Goal: Task Accomplishment & Management: Manage account settings

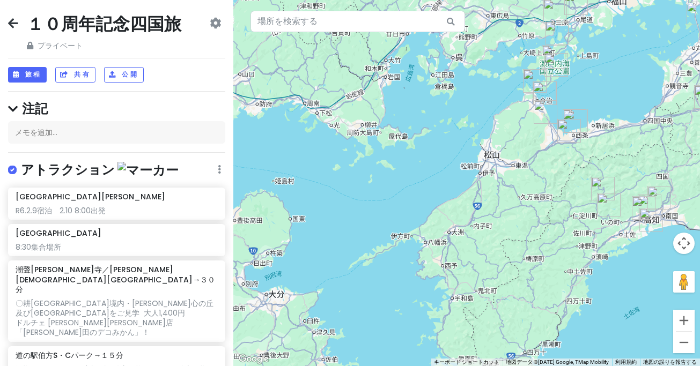
click at [11, 26] on icon at bounding box center [13, 23] width 10 height 9
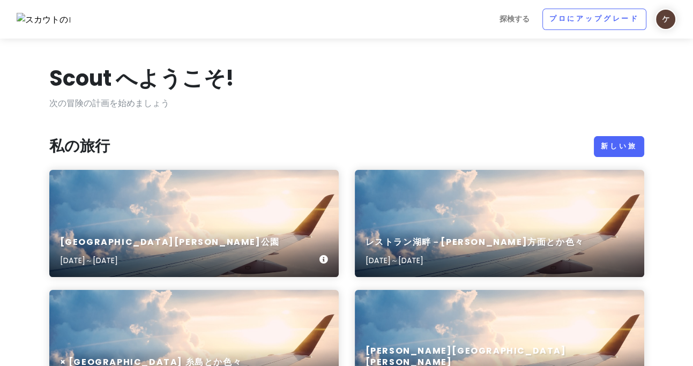
click at [248, 195] on div "[GEOGRAPHIC_DATA][PERSON_NAME][DATE]～[DATE]" at bounding box center [194, 223] width 290 height 107
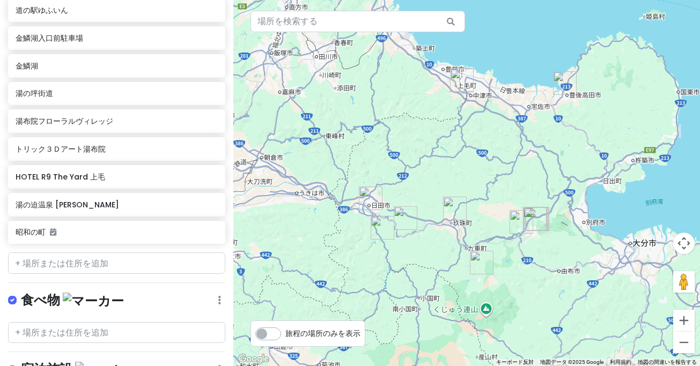
scroll to position [400, 0]
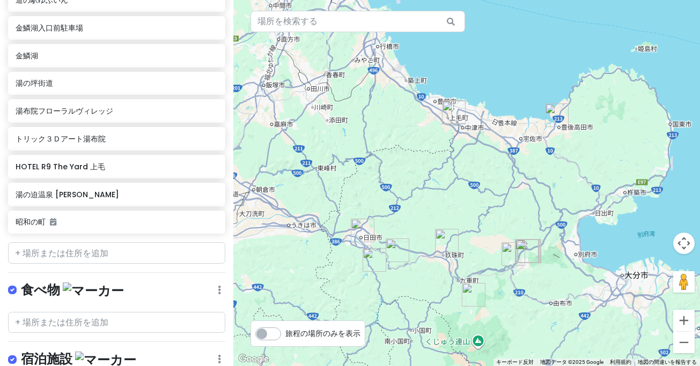
drag, startPoint x: 412, startPoint y: 166, endPoint x: 406, endPoint y: 211, distance: 45.4
click at [402, 214] on div at bounding box center [466, 183] width 467 height 366
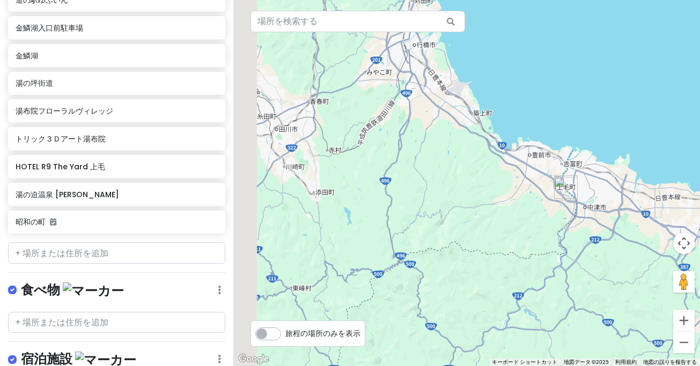
drag, startPoint x: 370, startPoint y: 126, endPoint x: 571, endPoint y: 247, distance: 234.8
click at [596, 256] on div at bounding box center [466, 183] width 467 height 366
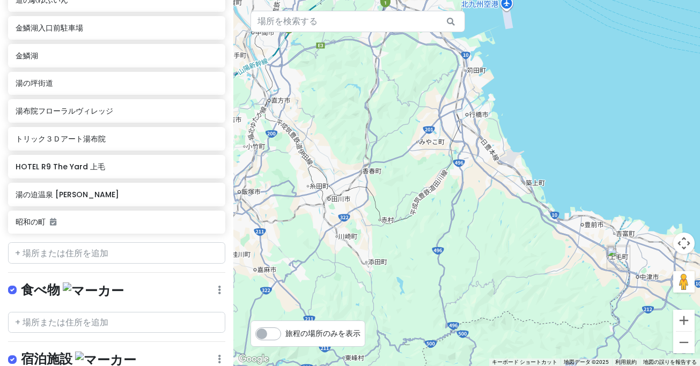
drag, startPoint x: 445, startPoint y: 178, endPoint x: 505, endPoint y: 250, distance: 94.1
click at [505, 250] on div at bounding box center [466, 183] width 467 height 366
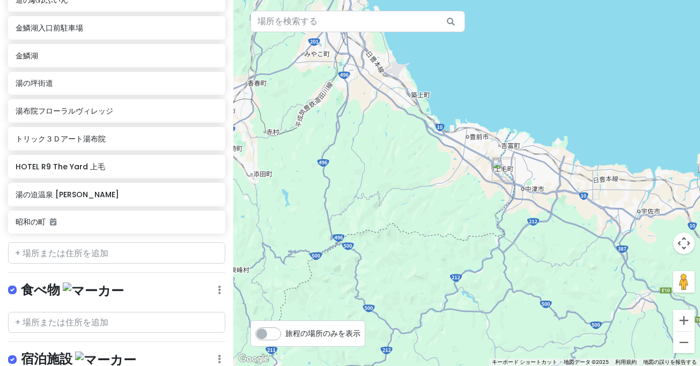
drag, startPoint x: 477, startPoint y: 210, endPoint x: 410, endPoint y: 160, distance: 83.7
click at [410, 160] on div at bounding box center [466, 183] width 467 height 366
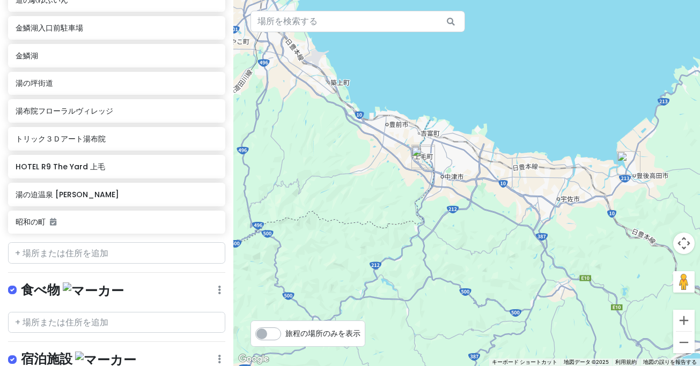
drag, startPoint x: 572, startPoint y: 218, endPoint x: 489, endPoint y: 207, distance: 83.8
click at [489, 206] on div at bounding box center [466, 183] width 467 height 366
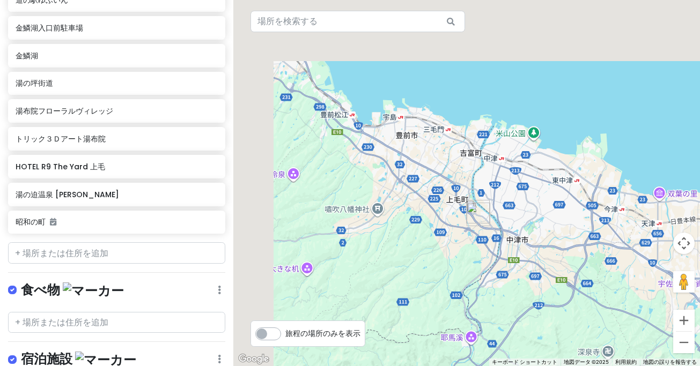
drag, startPoint x: 376, startPoint y: 158, endPoint x: 528, endPoint y: 239, distance: 172.7
click at [541, 244] on div at bounding box center [466, 183] width 467 height 366
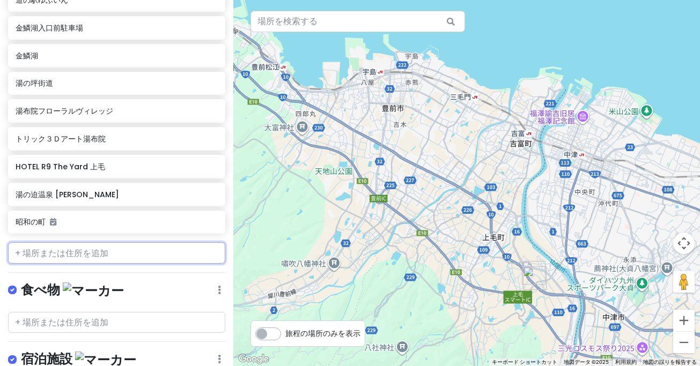
click at [93, 242] on input "text" at bounding box center [116, 252] width 217 height 21
paste input "道の駅 豊前おこしかけ"
type input "道の駅 豊前おこしかけ"
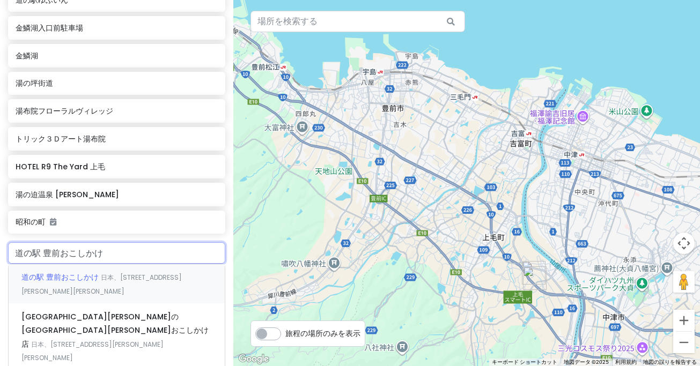
click at [77, 264] on div "道の駅 豊前おこしかけ 日本、[STREET_ADDRESS][PERSON_NAME][PERSON_NAME]" at bounding box center [117, 284] width 216 height 40
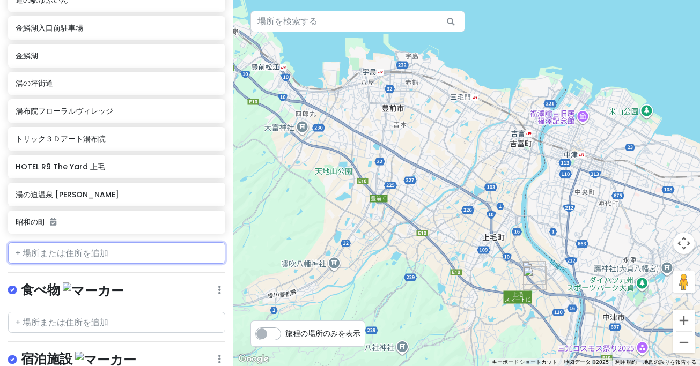
scroll to position [427, 0]
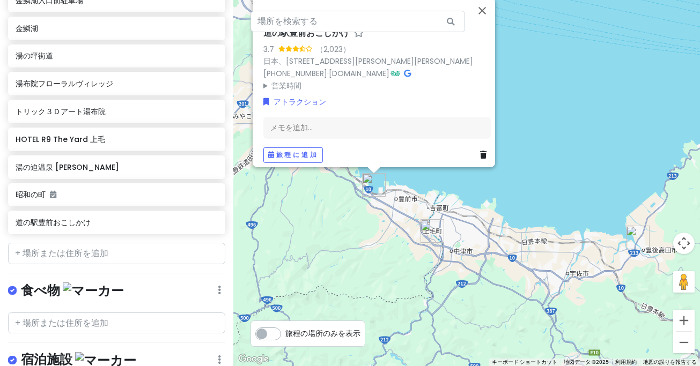
drag, startPoint x: 448, startPoint y: 284, endPoint x: 383, endPoint y: 218, distance: 92.2
click at [383, 218] on div "道の駅豊前おこしかけ 3.7 （2,023） 日本、[STREET_ADDRESS][PERSON_NAME][PERSON_NAME] [PHONE_NUM…" at bounding box center [466, 183] width 467 height 366
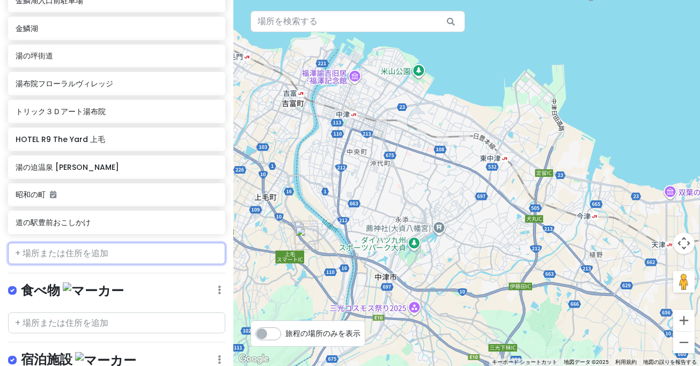
click at [83, 243] on input "text" at bounding box center [116, 253] width 217 height 21
paste input "[PERSON_NAME][PERSON_NAME]所"
type input "[PERSON_NAME][PERSON_NAME]所"
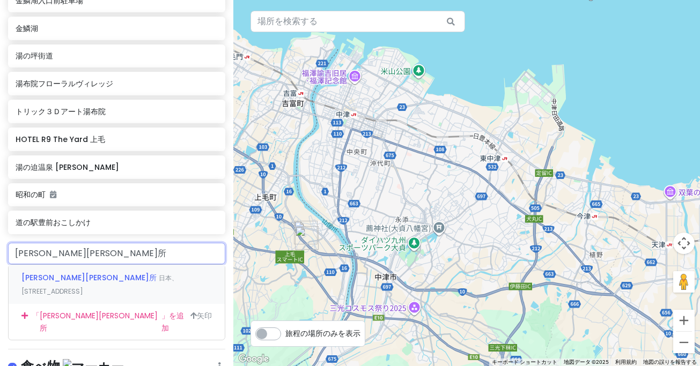
click at [55, 272] on font "[PERSON_NAME][PERSON_NAME]所" at bounding box center [88, 277] width 135 height 11
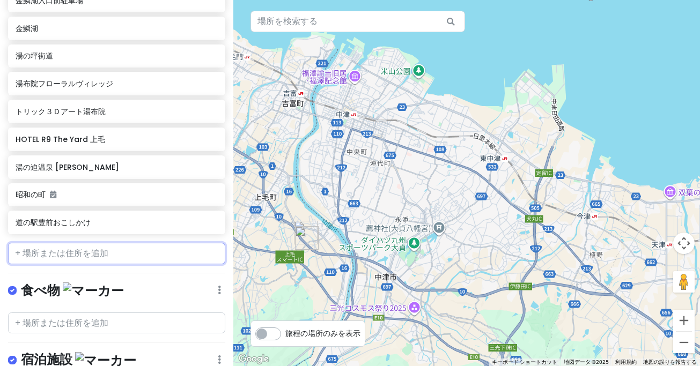
scroll to position [455, 0]
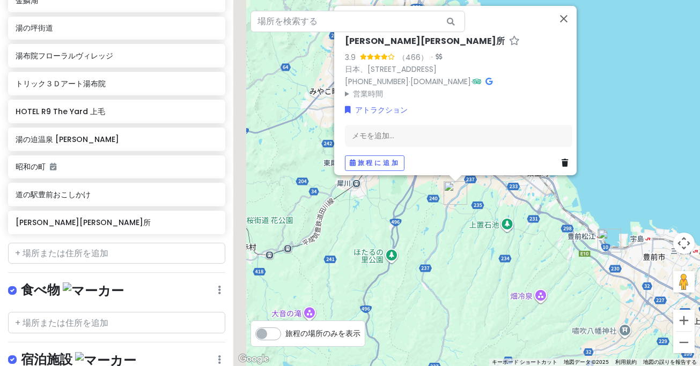
drag, startPoint x: 464, startPoint y: 277, endPoint x: 499, endPoint y: 238, distance: 52.1
click at [520, 239] on div "[PERSON_NAME]ふる[PERSON_NAME]所 3.9 （466） · 日本、[STREET_ADDRESS] [PHONE_NUMBER] · …" at bounding box center [466, 183] width 467 height 366
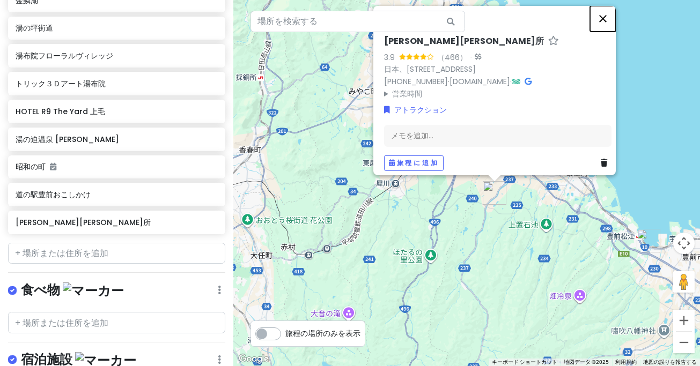
click at [609, 10] on button "閉じる" at bounding box center [603, 18] width 26 height 26
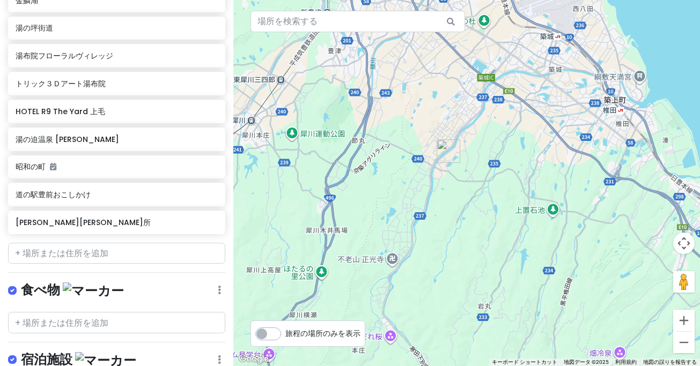
drag, startPoint x: 474, startPoint y: 201, endPoint x: 462, endPoint y: 135, distance: 67.5
click at [462, 135] on div at bounding box center [466, 183] width 467 height 366
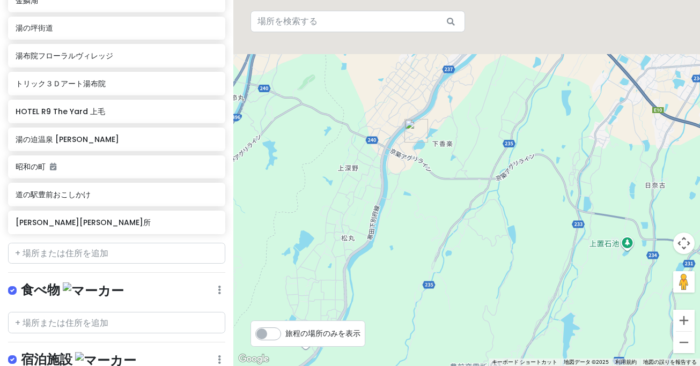
drag, startPoint x: 452, startPoint y: 126, endPoint x: 473, endPoint y: 235, distance: 111.4
click at [478, 252] on div at bounding box center [466, 183] width 467 height 366
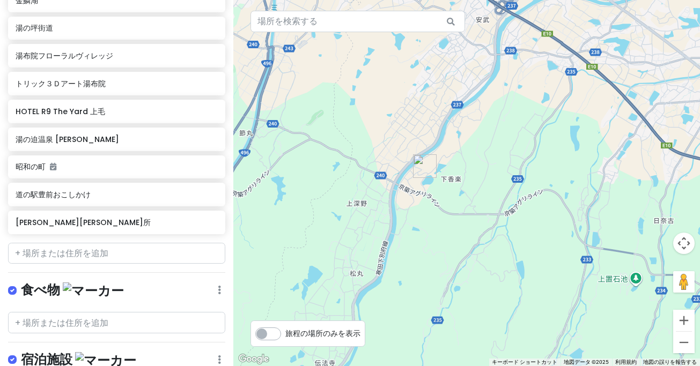
drag, startPoint x: 488, startPoint y: 195, endPoint x: 539, endPoint y: 233, distance: 63.6
click at [539, 233] on div at bounding box center [466, 183] width 467 height 366
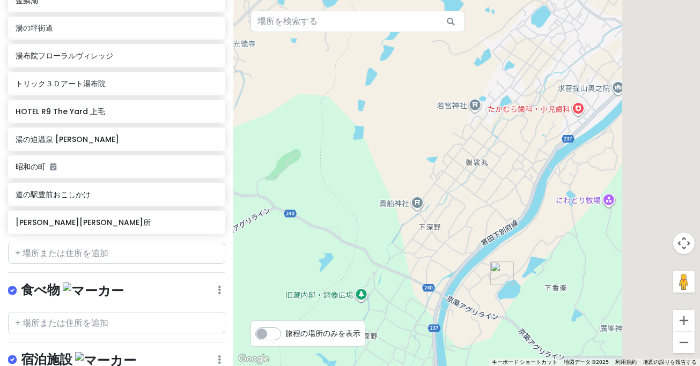
drag, startPoint x: 507, startPoint y: 163, endPoint x: 423, endPoint y: 109, distance: 99.8
click at [423, 109] on div at bounding box center [466, 183] width 467 height 366
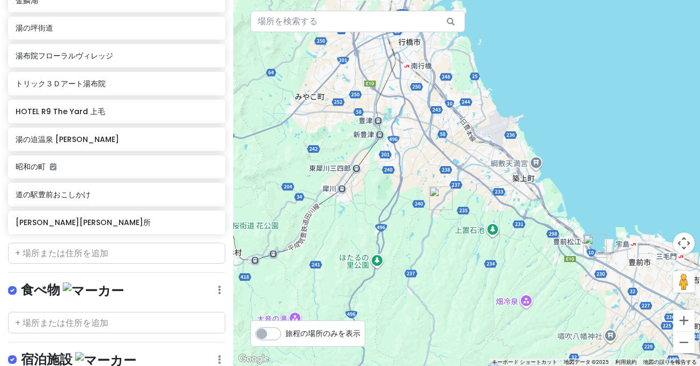
drag, startPoint x: 407, startPoint y: 128, endPoint x: 410, endPoint y: 181, distance: 53.2
click at [409, 184] on div at bounding box center [466, 183] width 467 height 366
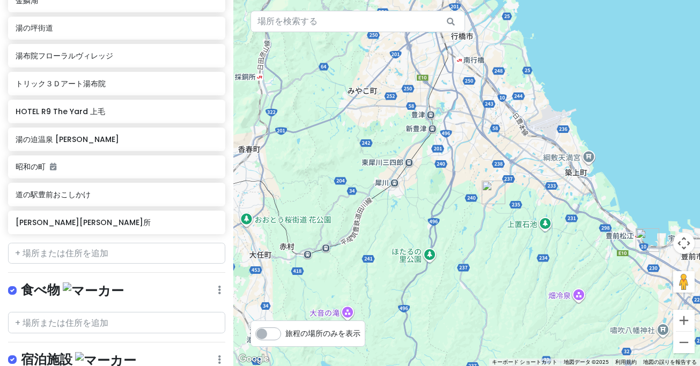
drag, startPoint x: 416, startPoint y: 213, endPoint x: 464, endPoint y: 185, distance: 56.0
click at [464, 186] on div at bounding box center [466, 183] width 467 height 366
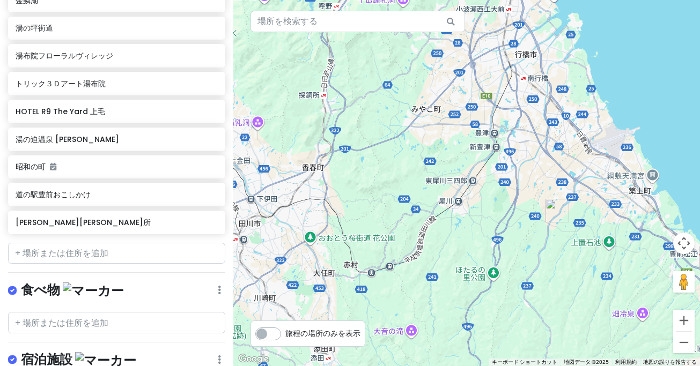
drag, startPoint x: 422, startPoint y: 219, endPoint x: 485, endPoint y: 243, distance: 67.2
click at [485, 243] on div at bounding box center [466, 183] width 467 height 366
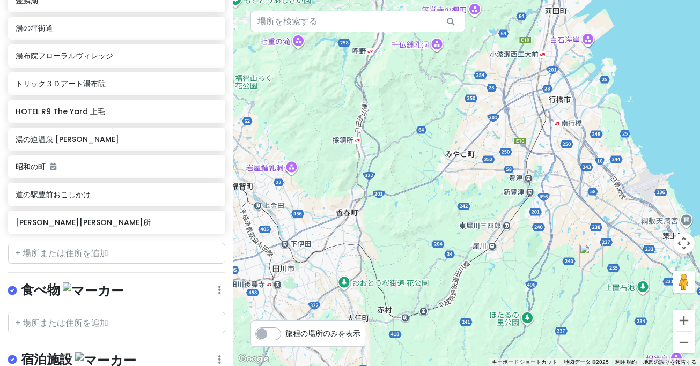
drag, startPoint x: 400, startPoint y: 173, endPoint x: 450, endPoint y: 219, distance: 68.4
click at [429, 218] on div at bounding box center [466, 183] width 467 height 366
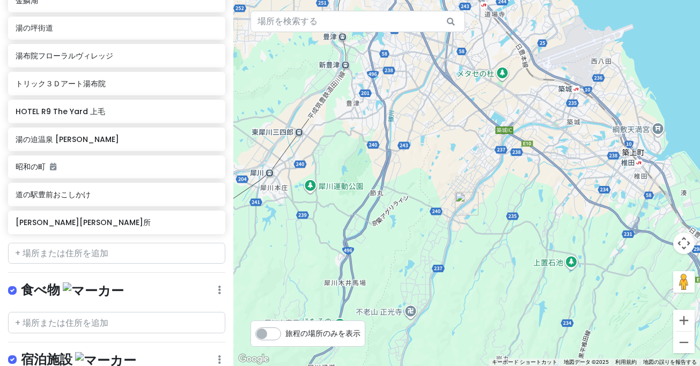
drag, startPoint x: 490, startPoint y: 219, endPoint x: 441, endPoint y: 159, distance: 77.4
click at [441, 159] on div at bounding box center [466, 183] width 467 height 366
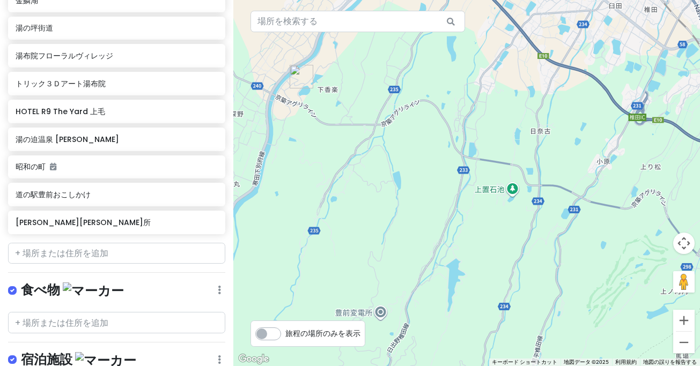
drag, startPoint x: 340, startPoint y: 124, endPoint x: 393, endPoint y: 228, distance: 116.6
click at [393, 228] on div at bounding box center [466, 183] width 467 height 366
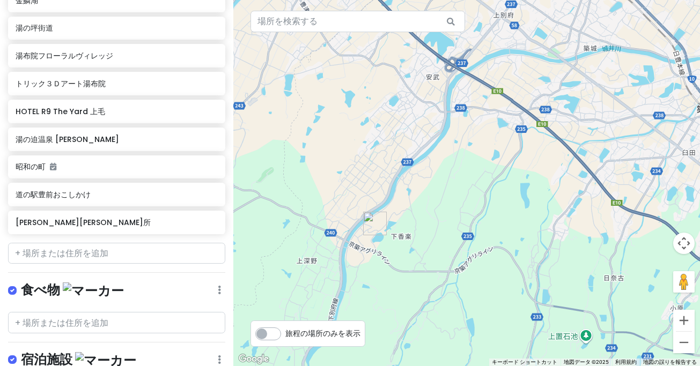
click at [551, 188] on div at bounding box center [466, 183] width 467 height 366
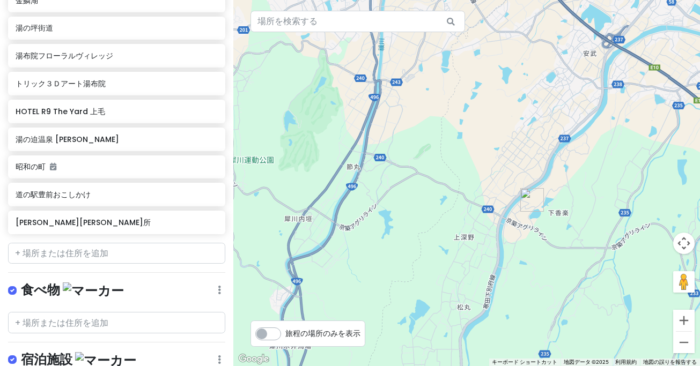
drag, startPoint x: 599, startPoint y: 156, endPoint x: 464, endPoint y: 197, distance: 141.3
click at [459, 202] on div at bounding box center [466, 183] width 467 height 366
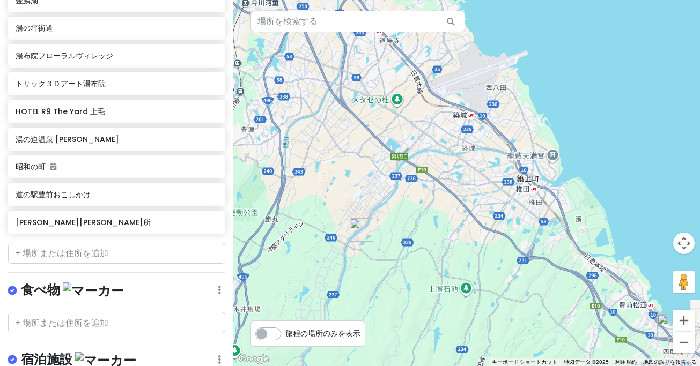
drag, startPoint x: 428, startPoint y: 145, endPoint x: 507, endPoint y: 210, distance: 102.1
click at [508, 212] on div at bounding box center [466, 183] width 467 height 366
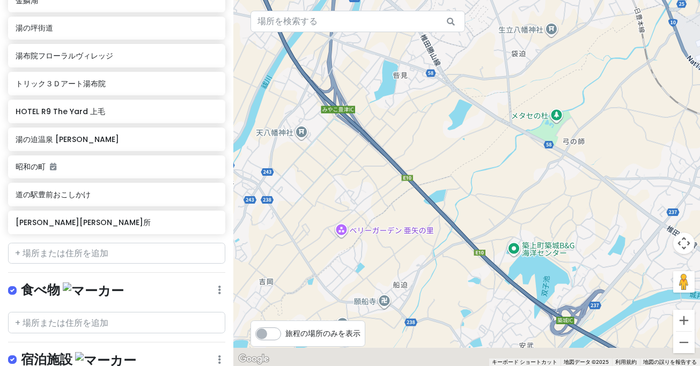
drag, startPoint x: 448, startPoint y: 277, endPoint x: 448, endPoint y: 154, distance: 122.8
click at [448, 156] on div at bounding box center [466, 183] width 467 height 366
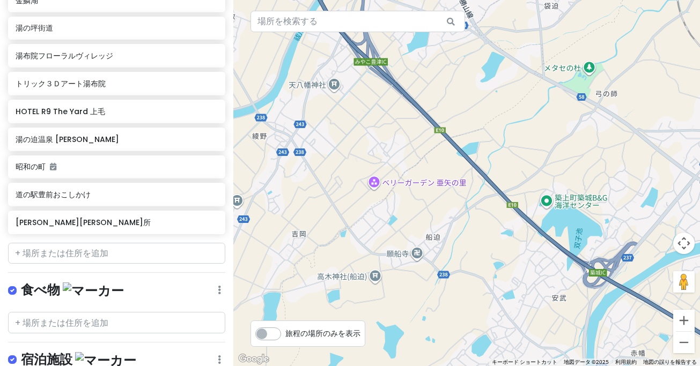
drag, startPoint x: 439, startPoint y: 177, endPoint x: 484, endPoint y: 267, distance: 100.7
click at [484, 267] on div at bounding box center [466, 183] width 467 height 366
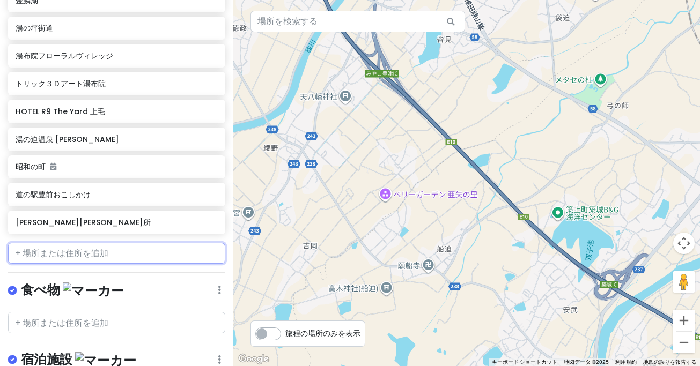
click at [64, 243] on input "text" at bounding box center [116, 253] width 217 height 21
paste input "ゆめタウン[PERSON_NAME]"
type input "ゆめタウン[PERSON_NAME]"
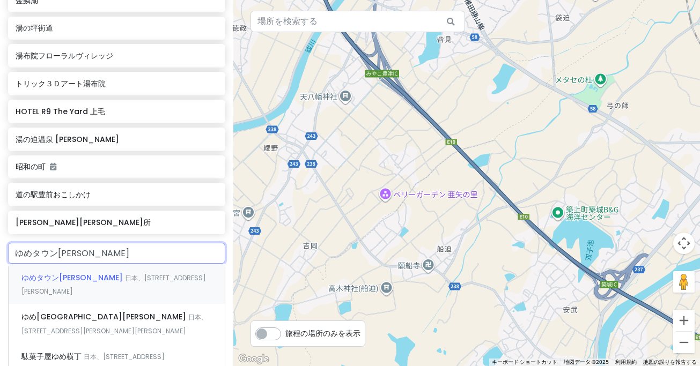
click at [58, 272] on font "ゆめタウン[PERSON_NAME]" at bounding box center [71, 277] width 101 height 11
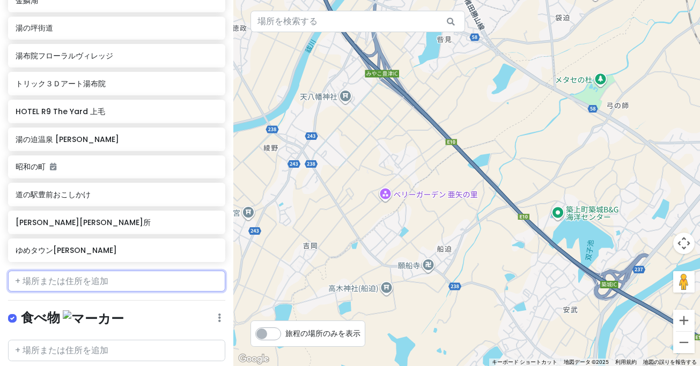
scroll to position [483, 0]
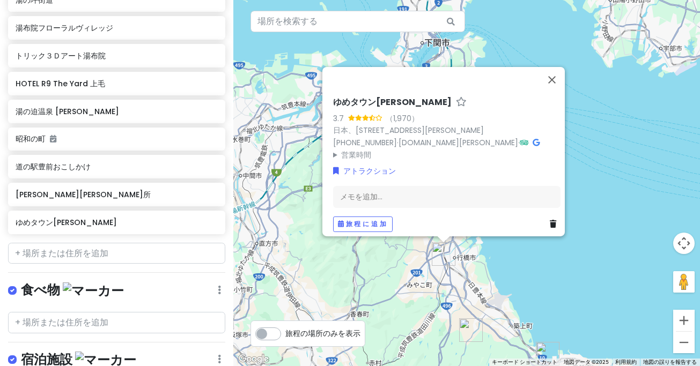
drag, startPoint x: 458, startPoint y: 279, endPoint x: 385, endPoint y: 174, distance: 128.2
click at [385, 174] on div "ゆめタウン[PERSON_NAME] 3.7 （1,970） 日本、[STREET_ADDRESS][PERSON_NAME] [PHONE_NUMBER] …" at bounding box center [466, 183] width 467 height 366
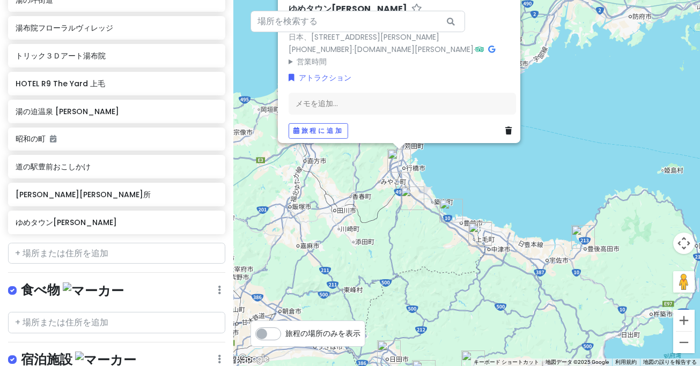
drag, startPoint x: 455, startPoint y: 270, endPoint x: 442, endPoint y: 213, distance: 58.3
click at [442, 213] on div "ゆめタウン[PERSON_NAME] 3.7 （1,970） 日本、[STREET_ADDRESS][PERSON_NAME] [PHONE_NUMBER] …" at bounding box center [466, 183] width 467 height 366
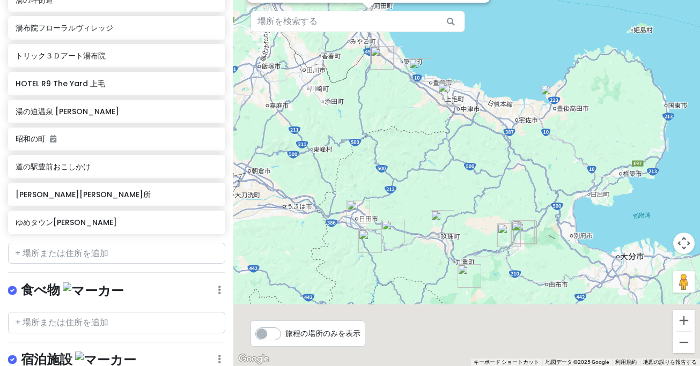
drag, startPoint x: 411, startPoint y: 161, endPoint x: 409, endPoint y: 155, distance: 6.6
click at [408, 153] on div "ゆめタウン[PERSON_NAME] 3.7 （1,970） 日本、[STREET_ADDRESS][PERSON_NAME] [PHONE_NUMBER] …" at bounding box center [466, 183] width 467 height 366
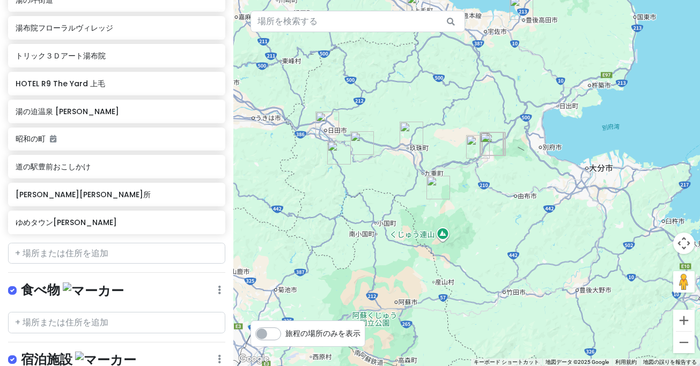
drag, startPoint x: 461, startPoint y: 104, endPoint x: 431, endPoint y: 195, distance: 95.5
click at [431, 195] on div "ゆめタウン[PERSON_NAME] 3.7 （1,970） 日本、[STREET_ADDRESS][PERSON_NAME] [PHONE_NUMBER] …" at bounding box center [466, 183] width 467 height 366
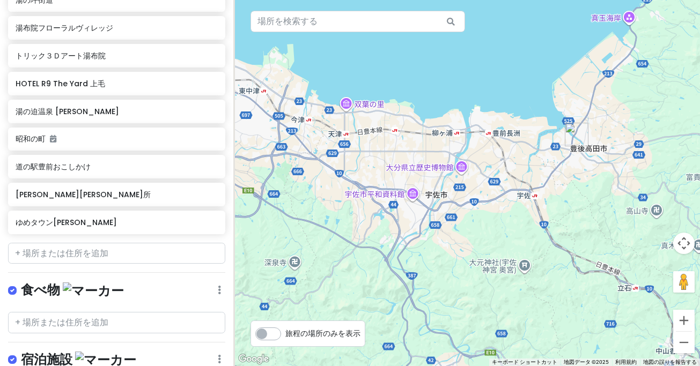
drag, startPoint x: 502, startPoint y: 157, endPoint x: 616, endPoint y: 202, distance: 122.8
click at [616, 202] on div "ゆめタウン[PERSON_NAME] 3.7 （1,970） 日本、[STREET_ADDRESS][PERSON_NAME] [PHONE_NUMBER] …" at bounding box center [466, 183] width 467 height 366
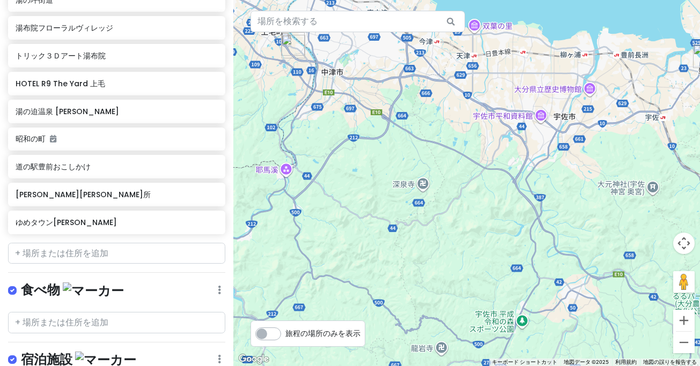
drag, startPoint x: 443, startPoint y: 129, endPoint x: 467, endPoint y: 213, distance: 88.0
click at [467, 213] on div "ゆめタウン[PERSON_NAME] 3.7 （1,970） 日本、[STREET_ADDRESS][PERSON_NAME] [PHONE_NUMBER] …" at bounding box center [466, 183] width 467 height 366
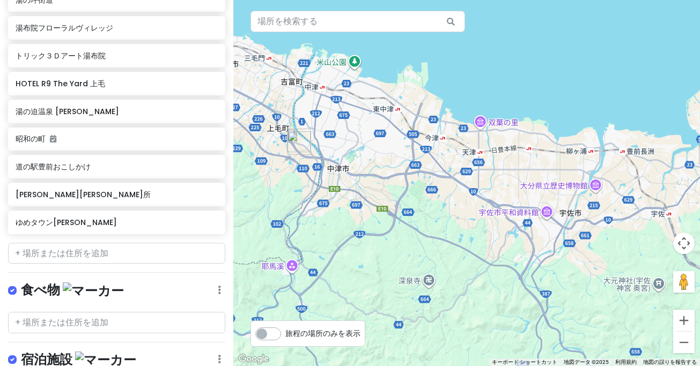
drag, startPoint x: 512, startPoint y: 189, endPoint x: 497, endPoint y: 232, distance: 45.5
click at [497, 233] on div "ゆめタウン[PERSON_NAME] 3.7 （1,970） 日本、[STREET_ADDRESS][PERSON_NAME] [PHONE_NUMBER] …" at bounding box center [466, 183] width 467 height 366
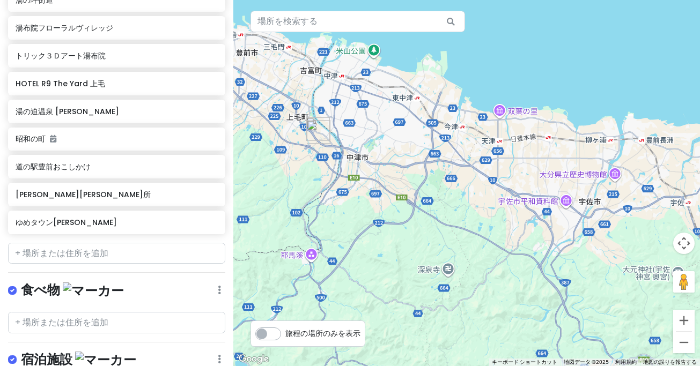
drag, startPoint x: 484, startPoint y: 231, endPoint x: 531, endPoint y: 178, distance: 71.4
click at [532, 178] on div "ゆめタウン[PERSON_NAME] 3.7 （1,970） 日本、[STREET_ADDRESS][PERSON_NAME] [PHONE_NUMBER] …" at bounding box center [466, 183] width 467 height 366
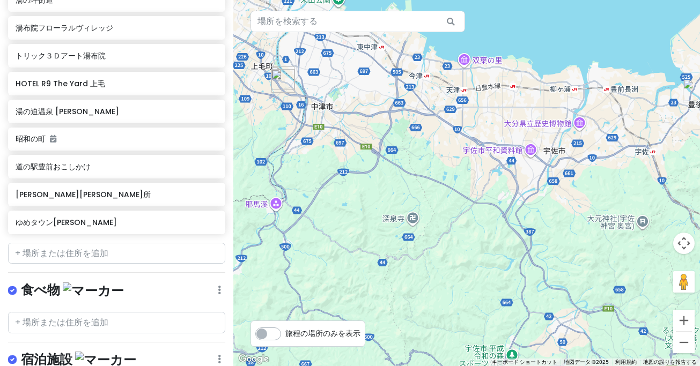
drag, startPoint x: 499, startPoint y: 108, endPoint x: 494, endPoint y: 128, distance: 19.9
click at [494, 128] on div "ゆめタウン[PERSON_NAME] 3.7 （1,970） 日本、[STREET_ADDRESS][PERSON_NAME] [PHONE_NUMBER] …" at bounding box center [466, 183] width 467 height 366
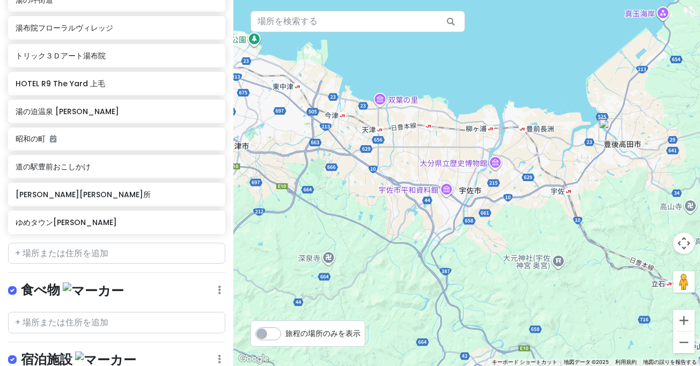
drag, startPoint x: 558, startPoint y: 110, endPoint x: 472, endPoint y: 150, distance: 94.5
click at [472, 150] on div "ゆめタウン[PERSON_NAME] 3.7 （1,970） 日本、[STREET_ADDRESS][PERSON_NAME] [PHONE_NUMBER] …" at bounding box center [466, 183] width 467 height 366
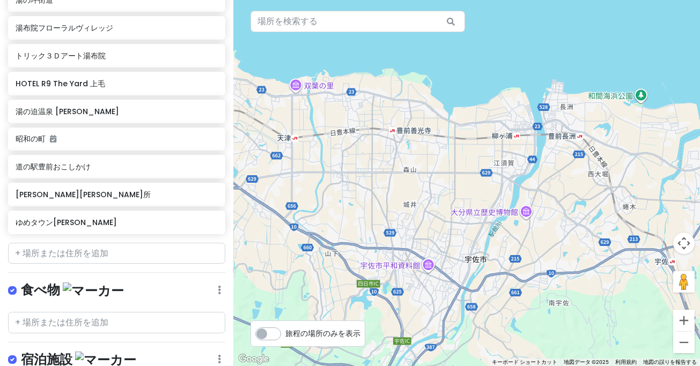
click at [308, 87] on div "ゆめタウン[PERSON_NAME] 3.7 （1,970） 日本、[STREET_ADDRESS][PERSON_NAME] [PHONE_NUMBER] …" at bounding box center [466, 183] width 467 height 366
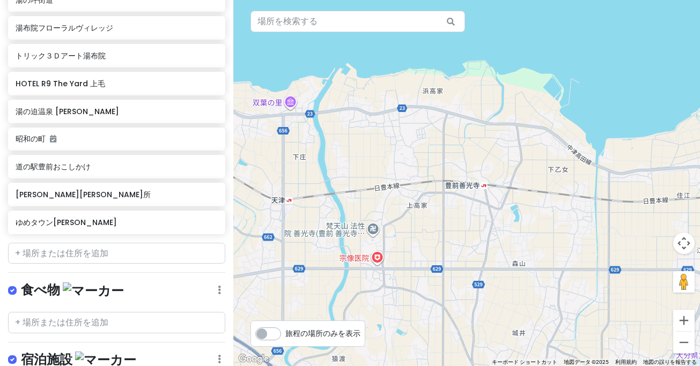
click at [289, 112] on div at bounding box center [466, 183] width 467 height 366
click at [264, 103] on div at bounding box center [466, 183] width 467 height 366
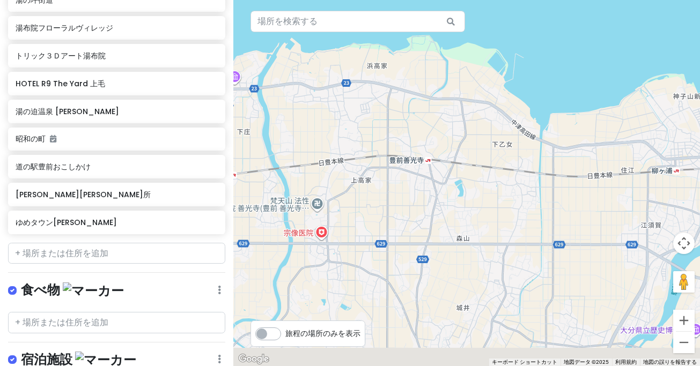
drag, startPoint x: 427, startPoint y: 123, endPoint x: 368, endPoint y: 97, distance: 64.4
click at [368, 97] on div at bounding box center [466, 183] width 467 height 366
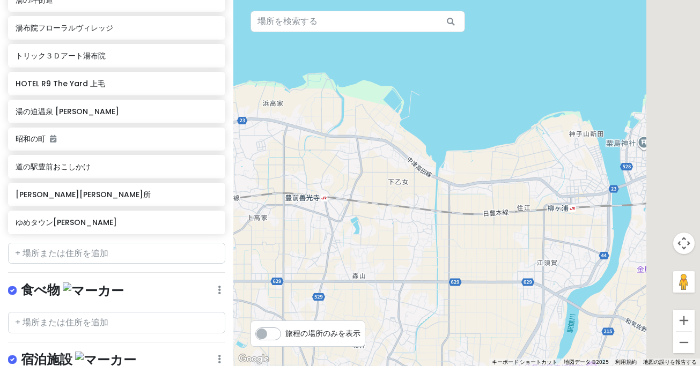
drag, startPoint x: 564, startPoint y: 159, endPoint x: 454, endPoint y: 201, distance: 117.4
click at [454, 201] on div at bounding box center [466, 183] width 467 height 366
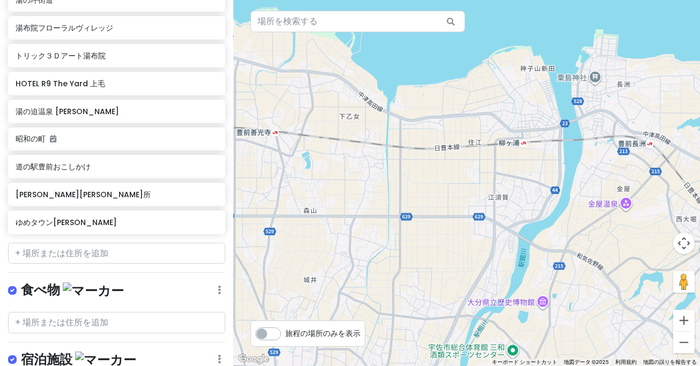
drag, startPoint x: 455, startPoint y: 199, endPoint x: 454, endPoint y: 174, distance: 25.2
click at [454, 174] on div at bounding box center [466, 183] width 467 height 366
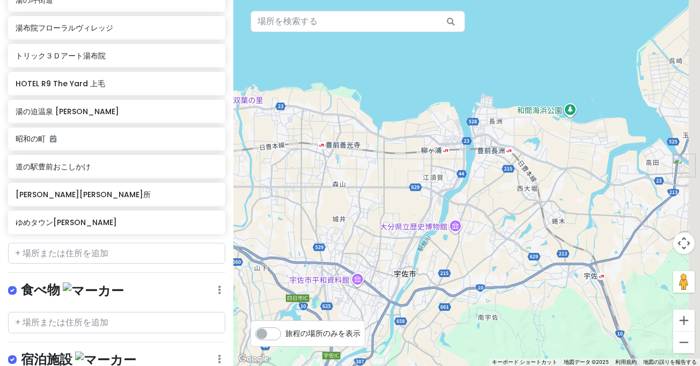
drag, startPoint x: 516, startPoint y: 195, endPoint x: 423, endPoint y: 190, distance: 93.5
click at [423, 191] on div at bounding box center [466, 183] width 467 height 366
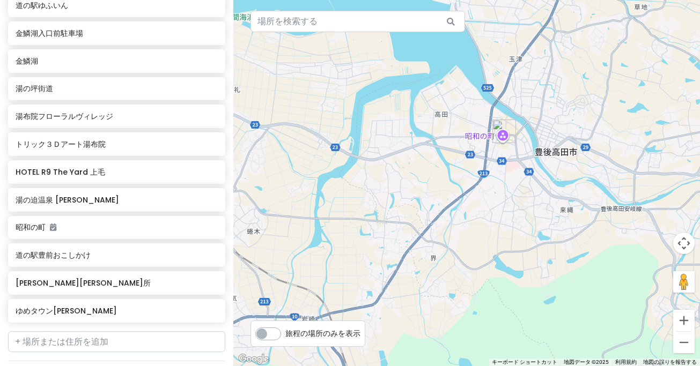
scroll to position [383, 0]
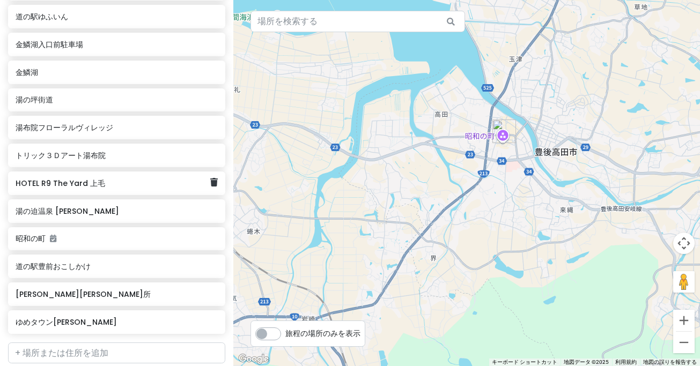
click at [87, 176] on div "HOTEL R9 The Yard 上毛" at bounding box center [113, 183] width 194 height 15
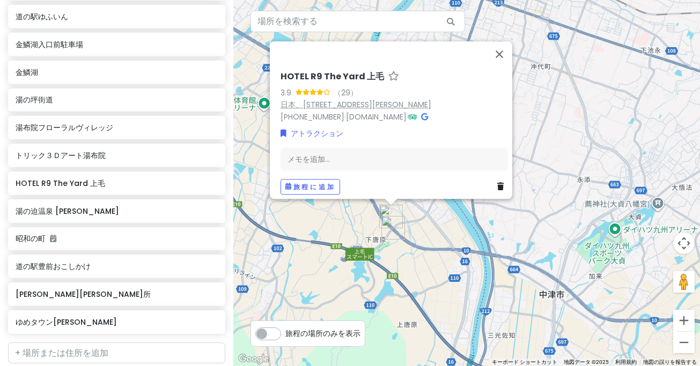
click at [368, 99] on font "日本、[STREET_ADDRESS][PERSON_NAME]" at bounding box center [355, 104] width 151 height 11
click at [504, 55] on button "閉じる" at bounding box center [499, 54] width 26 height 26
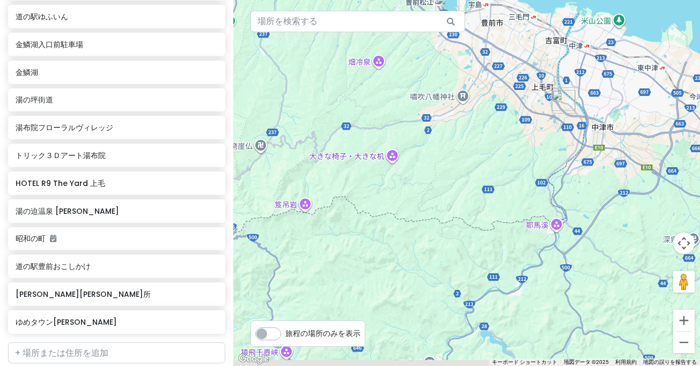
drag, startPoint x: 516, startPoint y: 157, endPoint x: 527, endPoint y: 151, distance: 12.2
click at [527, 151] on div at bounding box center [466, 183] width 467 height 366
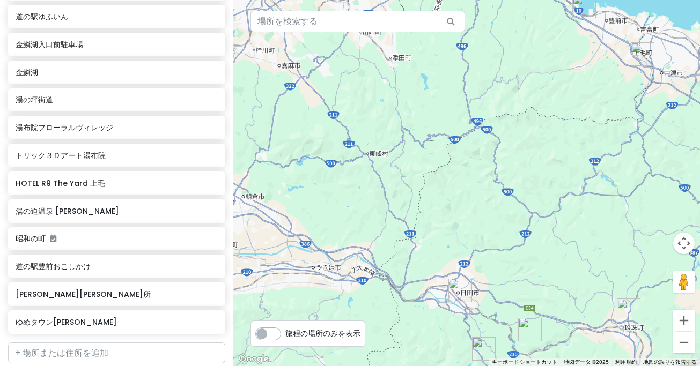
drag, startPoint x: 497, startPoint y: 187, endPoint x: 513, endPoint y: 145, distance: 44.3
click at [513, 146] on div at bounding box center [466, 183] width 467 height 366
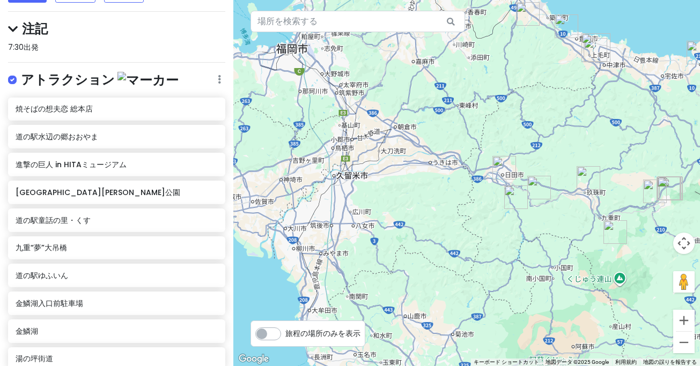
scroll to position [0, 0]
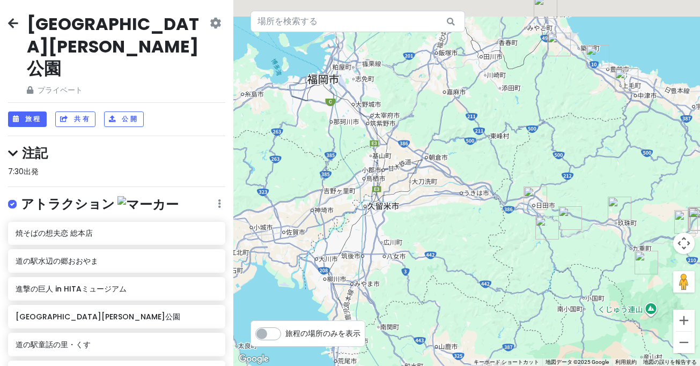
drag, startPoint x: 469, startPoint y: 149, endPoint x: 518, endPoint y: 192, distance: 65.4
click at [518, 192] on div at bounding box center [466, 183] width 467 height 366
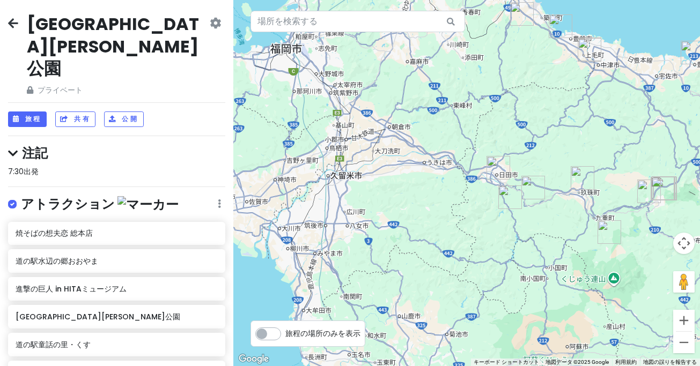
drag, startPoint x: 568, startPoint y: 189, endPoint x: 469, endPoint y: 125, distance: 118.3
click at [469, 125] on div at bounding box center [466, 183] width 467 height 366
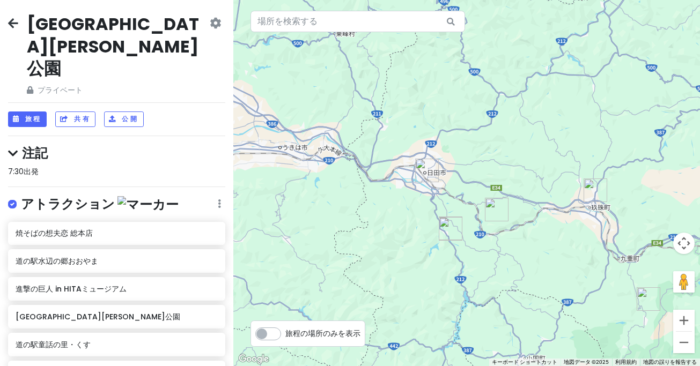
drag, startPoint x: 469, startPoint y: 223, endPoint x: 430, endPoint y: 147, distance: 85.9
click at [430, 146] on div at bounding box center [466, 183] width 467 height 366
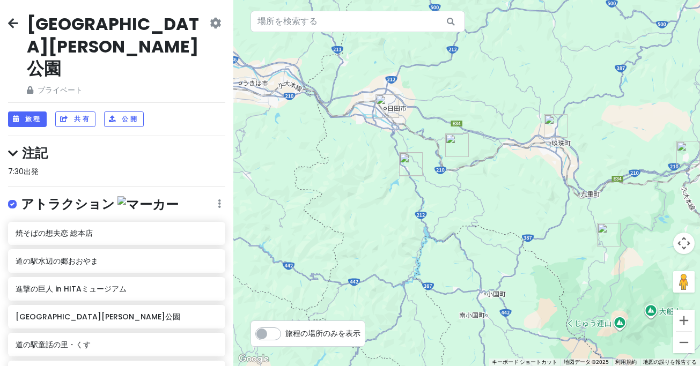
drag, startPoint x: 525, startPoint y: 206, endPoint x: 498, endPoint y: 203, distance: 27.6
click at [494, 202] on div at bounding box center [466, 183] width 467 height 366
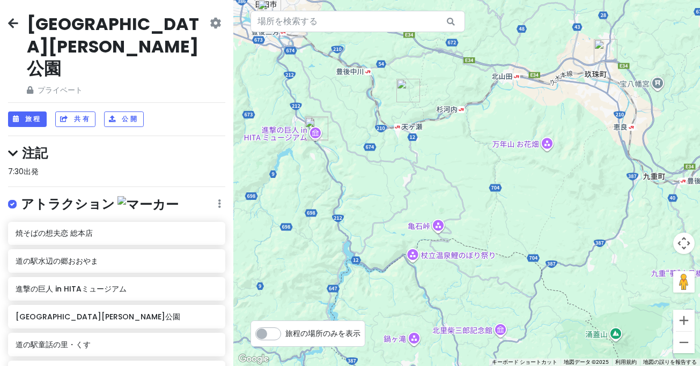
drag, startPoint x: 454, startPoint y: 308, endPoint x: 503, endPoint y: 297, distance: 50.0
click at [503, 297] on div at bounding box center [466, 183] width 467 height 366
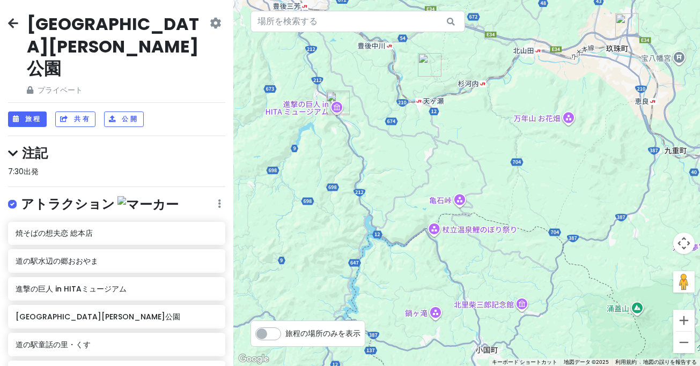
drag, startPoint x: 522, startPoint y: 261, endPoint x: 529, endPoint y: 250, distance: 12.3
click at [529, 250] on div at bounding box center [466, 183] width 467 height 366
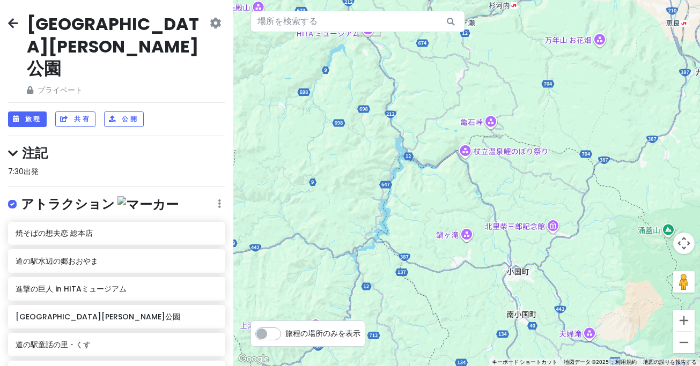
drag, startPoint x: 484, startPoint y: 318, endPoint x: 508, endPoint y: 243, distance: 79.0
click at [511, 243] on div at bounding box center [466, 183] width 467 height 366
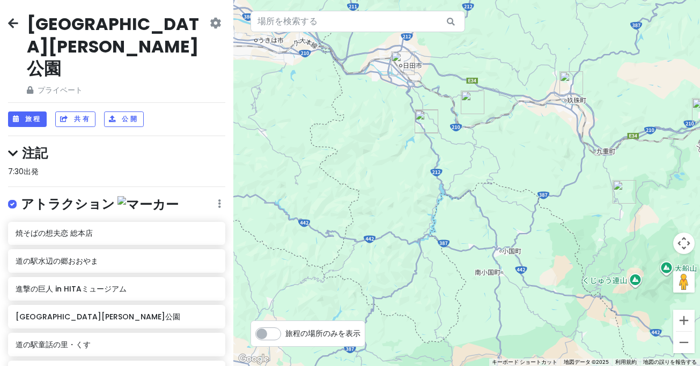
drag, startPoint x: 490, startPoint y: 216, endPoint x: 507, endPoint y: 272, distance: 58.4
click at [506, 272] on div at bounding box center [466, 183] width 467 height 366
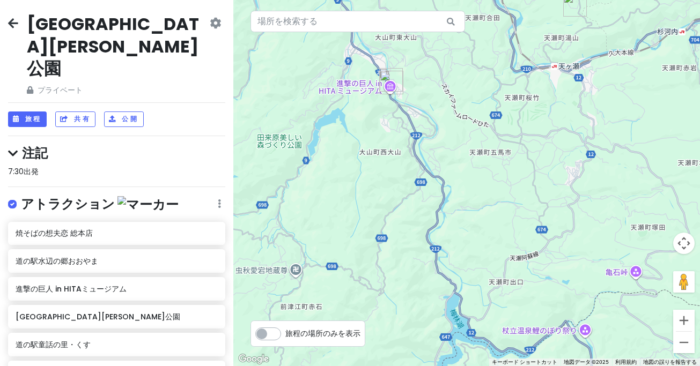
drag, startPoint x: 475, startPoint y: 252, endPoint x: 560, endPoint y: 316, distance: 107.6
click at [560, 318] on div at bounding box center [466, 183] width 467 height 366
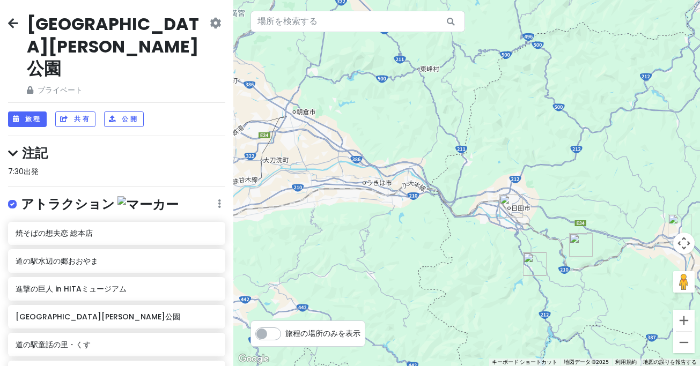
drag, startPoint x: 435, startPoint y: 217, endPoint x: 400, endPoint y: 200, distance: 38.6
click at [400, 200] on div at bounding box center [466, 183] width 467 height 366
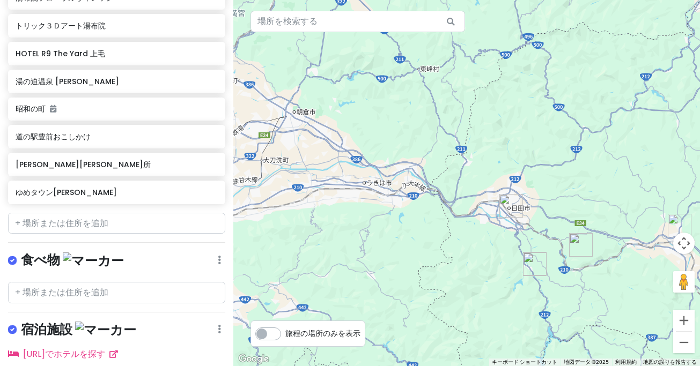
scroll to position [528, 0]
